Goal: Navigation & Orientation: Find specific page/section

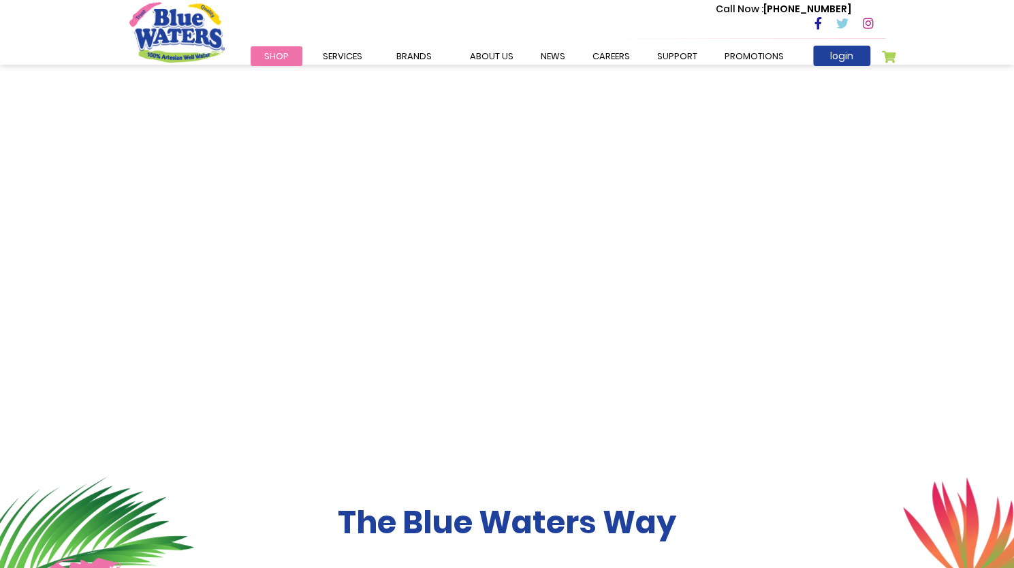
scroll to position [340, 0]
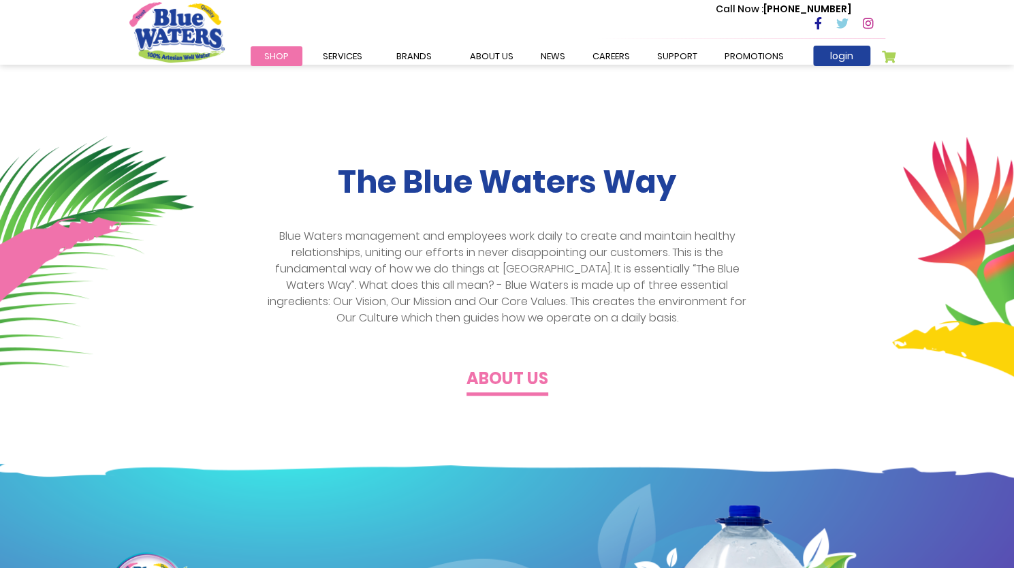
click at [622, 322] on p "Blue Waters management and employees work daily to create and maintain healthy …" at bounding box center [506, 277] width 493 height 98
click at [491, 57] on link "about us" at bounding box center [491, 56] width 71 height 20
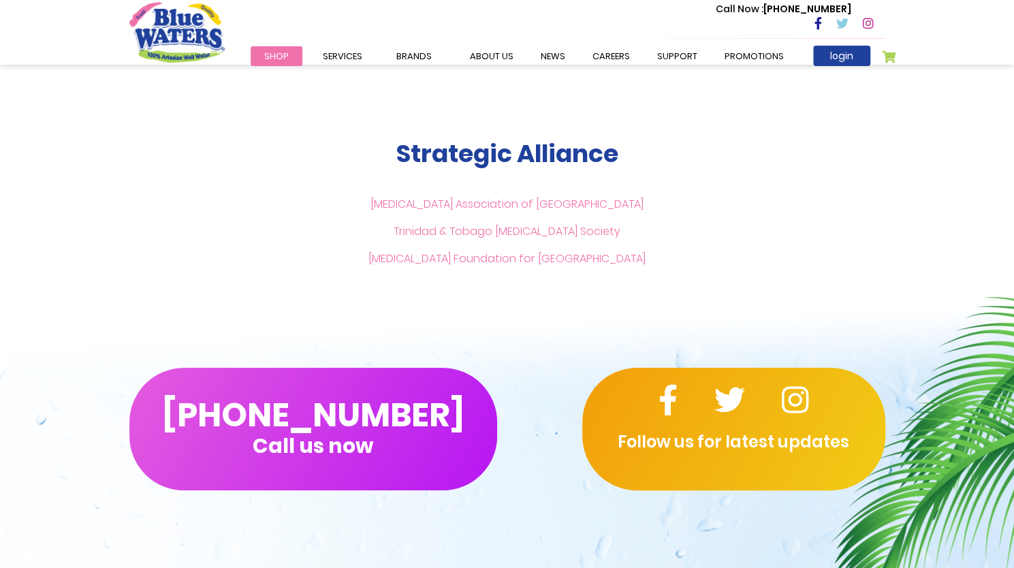
scroll to position [3273, 0]
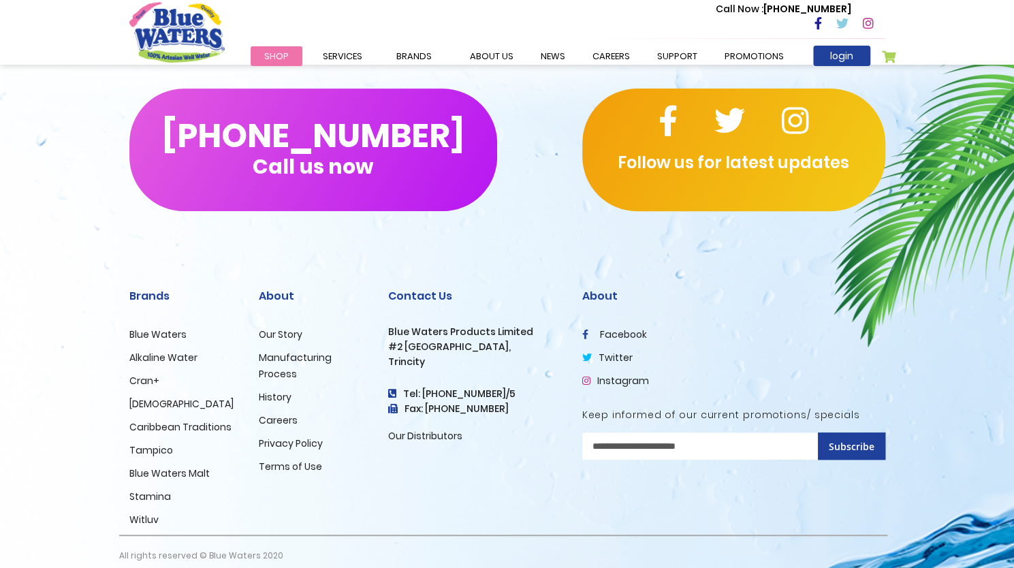
click at [301, 436] on link "Privacy Policy" at bounding box center [291, 443] width 64 height 14
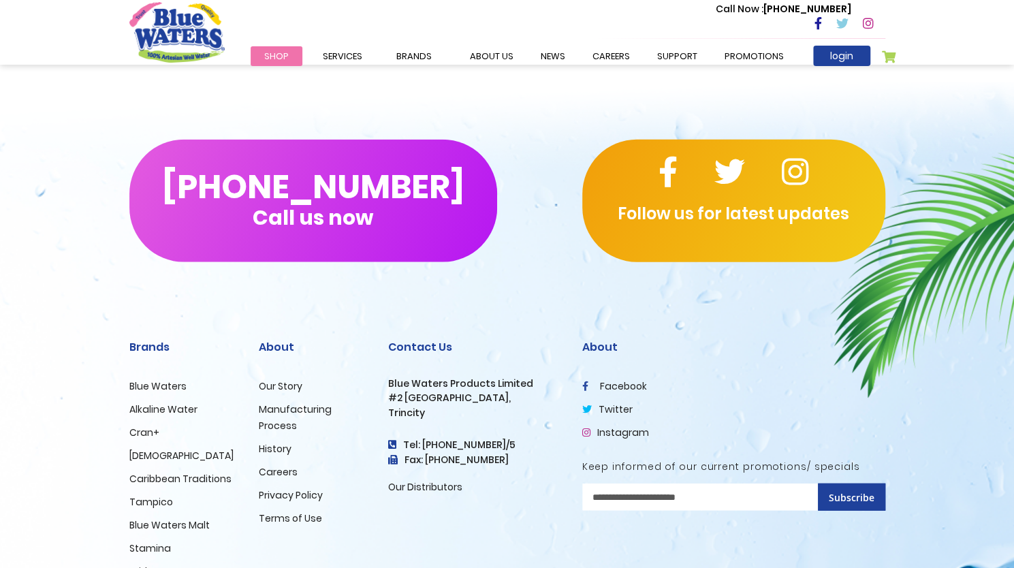
scroll to position [1821, 0]
